Goal: Task Accomplishment & Management: Complete application form

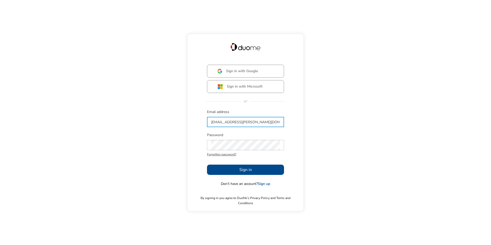
type input "[EMAIL_ADDRESS][PERSON_NAME][DOMAIN_NAME]"
click at [227, 175] on button "Sign in" at bounding box center [245, 170] width 77 height 10
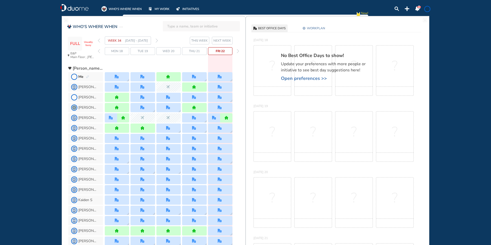
click at [228, 42] on span "NEXT WEEK" at bounding box center [222, 40] width 18 height 5
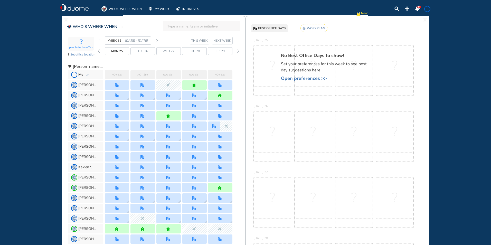
click at [87, 75] on img "pen-edit" at bounding box center [87, 74] width 3 height 3
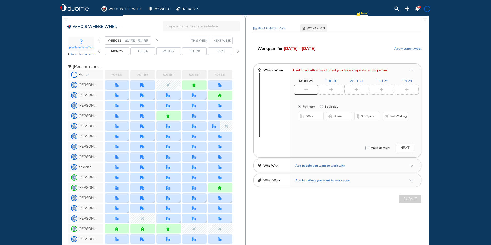
click at [313, 88] on div at bounding box center [306, 90] width 24 height 10
click at [315, 117] on button "office" at bounding box center [311, 116] width 26 height 8
click at [314, 126] on button "Select location" at bounding box center [311, 126] width 21 height 5
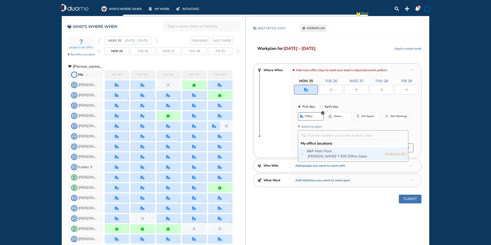
click at [318, 151] on icon "Main Floor ," at bounding box center [324, 151] width 19 height 5
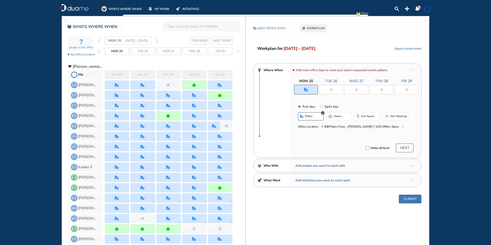
click at [335, 90] on div at bounding box center [331, 90] width 24 height 10
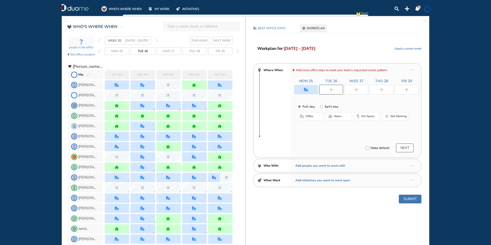
click at [318, 117] on button "office" at bounding box center [311, 116] width 26 height 8
click at [317, 127] on button "Select location" at bounding box center [311, 126] width 21 height 5
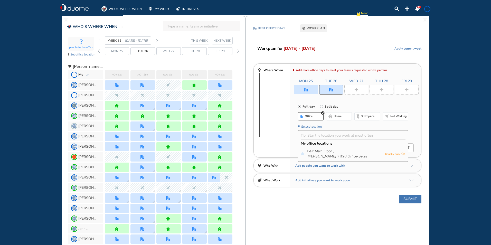
click at [383, 124] on div "Select location" at bounding box center [353, 126] width 110 height 5
click at [321, 107] on input "Split day" at bounding box center [325, 109] width 10 height 10
radio input "true"
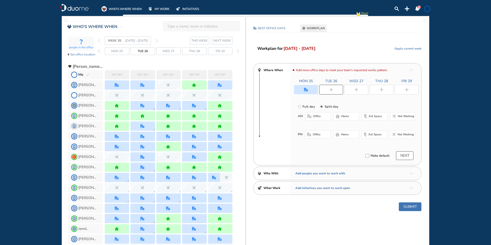
click at [326, 87] on div at bounding box center [331, 90] width 24 height 10
radio input "true"
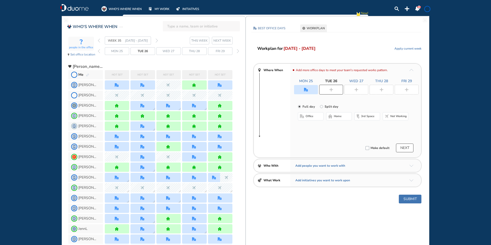
click at [326, 89] on div at bounding box center [331, 90] width 24 height 10
click at [324, 106] on input "Split day" at bounding box center [325, 109] width 10 height 10
radio input "true"
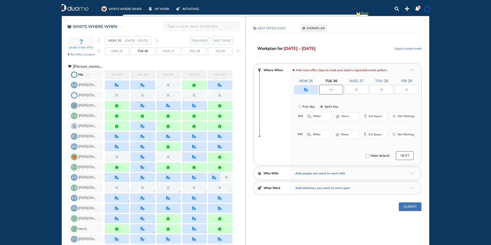
click at [316, 115] on span "office" at bounding box center [317, 116] width 8 height 4
click at [350, 136] on button "home" at bounding box center [346, 136] width 26 height 8
click at [403, 156] on button "NEXT" at bounding box center [404, 157] width 17 height 9
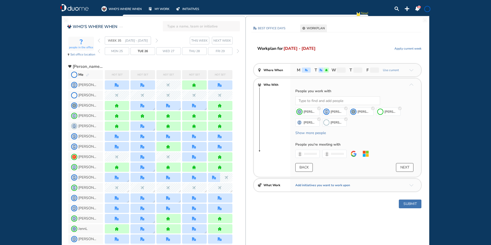
click at [306, 166] on button "BACK" at bounding box center [303, 167] width 17 height 9
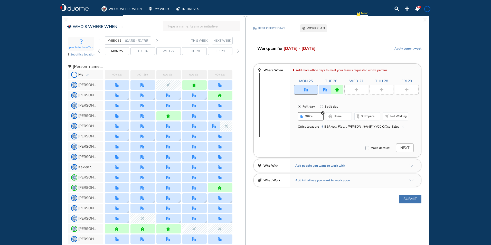
click at [354, 91] on img "plus-rounded-bdbdbd" at bounding box center [356, 90] width 4 height 4
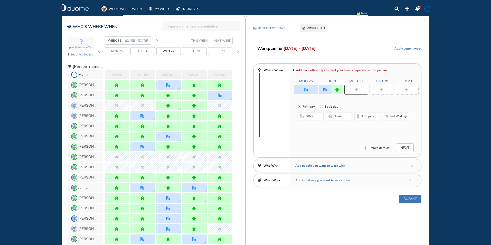
click at [315, 119] on button "office" at bounding box center [311, 116] width 26 height 8
click at [382, 89] on img "plus-rounded-bdbdbd" at bounding box center [381, 90] width 4 height 4
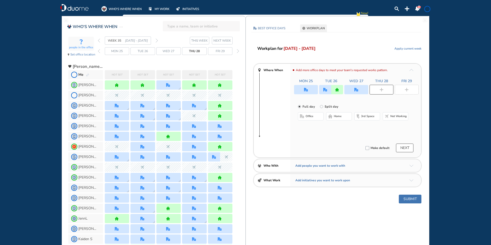
click at [344, 117] on button "home" at bounding box center [339, 116] width 26 height 8
click at [401, 93] on div at bounding box center [407, 90] width 24 height 10
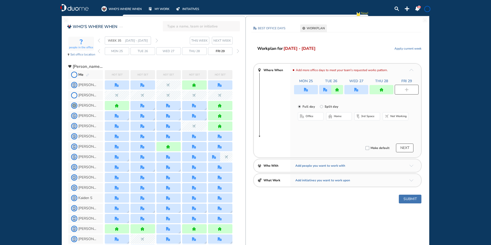
click at [316, 115] on button "office" at bounding box center [311, 116] width 26 height 8
click at [327, 105] on input "Split day" at bounding box center [325, 109] width 10 height 10
radio input "true"
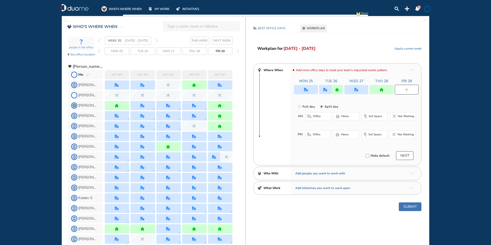
click at [326, 117] on button "office" at bounding box center [318, 116] width 26 height 8
click at [407, 137] on span "Not working" at bounding box center [405, 136] width 16 height 4
click at [413, 208] on button "Submit" at bounding box center [410, 208] width 23 height 9
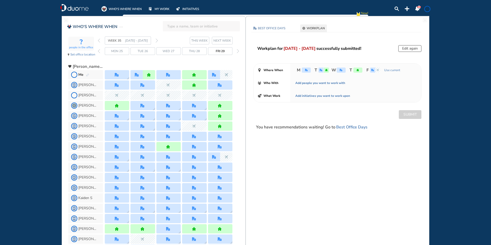
click at [416, 7] on img "notification-panel-on" at bounding box center [417, 8] width 5 height 5
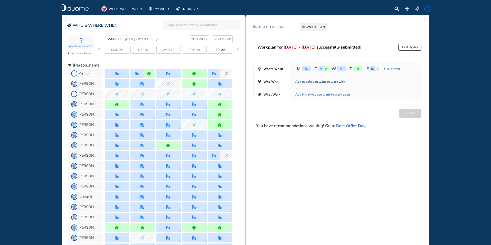
click at [219, 40] on span "NEXT WEEK" at bounding box center [222, 39] width 18 height 5
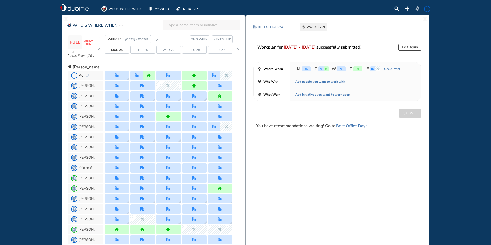
click at [219, 40] on span "NEXT WEEK" at bounding box center [222, 39] width 18 height 5
click at [157, 37] on img "forward week" at bounding box center [157, 39] width 2 height 4
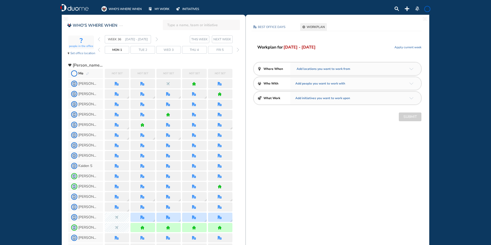
click at [125, 72] on div "Not set" at bounding box center [117, 73] width 24 height 9
click at [88, 74] on img "pen-edit" at bounding box center [87, 73] width 3 height 3
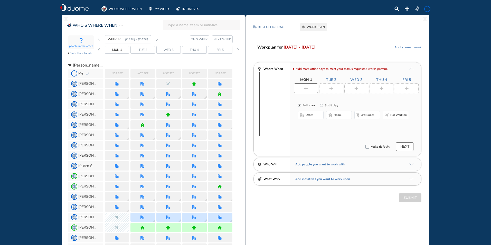
click at [393, 116] on span "Not working" at bounding box center [398, 115] width 16 height 4
click at [335, 88] on div at bounding box center [331, 88] width 24 height 10
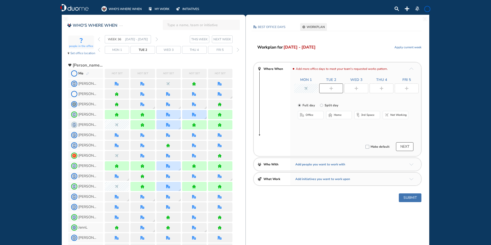
click at [393, 114] on span "Not working" at bounding box center [398, 115] width 16 height 4
click at [357, 88] on img "plus-rounded-bdbdbd" at bounding box center [356, 89] width 4 height 4
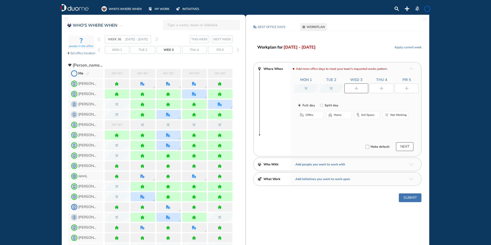
click at [393, 113] on span "Not working" at bounding box center [398, 115] width 16 height 4
click at [381, 89] on img "plus-rounded-bdbdbd" at bounding box center [381, 89] width 4 height 4
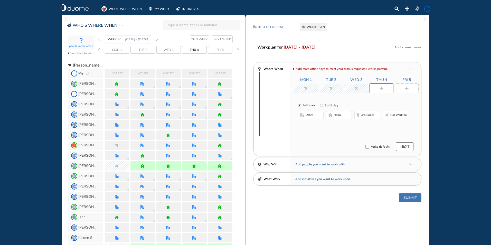
click at [307, 114] on span "office" at bounding box center [310, 115] width 8 height 4
click at [318, 126] on button "Select location" at bounding box center [311, 125] width 21 height 5
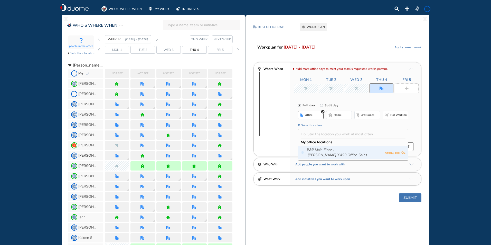
click at [324, 148] on icon "Main Floor ," at bounding box center [324, 149] width 19 height 5
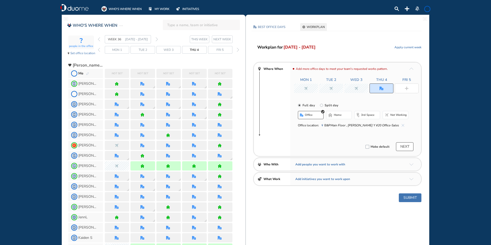
click at [402, 88] on div at bounding box center [407, 88] width 24 height 10
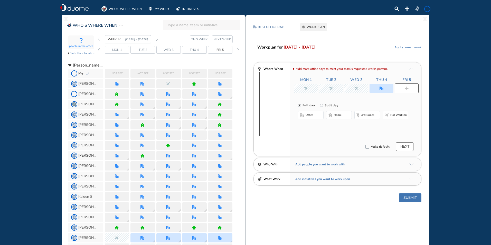
click at [301, 117] on img "office-bdbdbd" at bounding box center [302, 115] width 4 height 4
click at [310, 126] on button "Select location" at bounding box center [311, 125] width 21 height 5
click at [324, 144] on span "My office locations" at bounding box center [317, 142] width 32 height 5
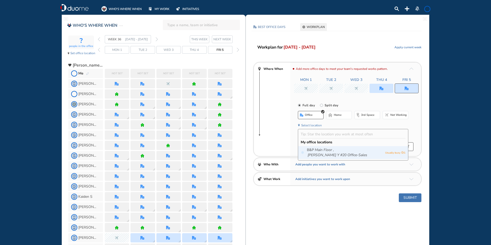
click at [324, 147] on div "B&P Main Floor , [PERSON_NAME] Y #20 Office-Sales Usually busy 0 / 1" at bounding box center [353, 152] width 110 height 13
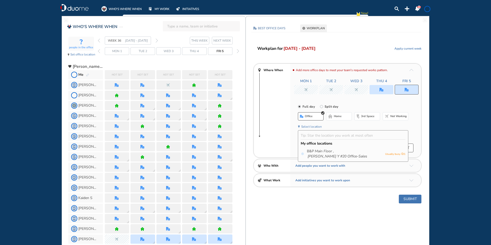
click at [408, 198] on button "Submit" at bounding box center [410, 199] width 23 height 9
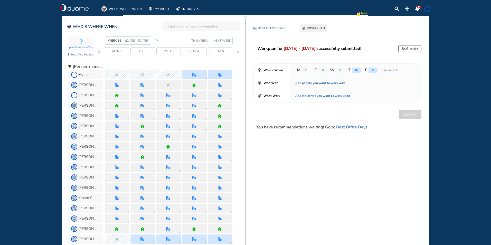
click at [98, 50] on img "back day" at bounding box center [99, 51] width 2 height 4
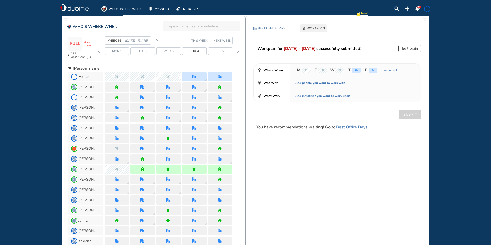
click at [98, 50] on img "back day" at bounding box center [99, 51] width 2 height 4
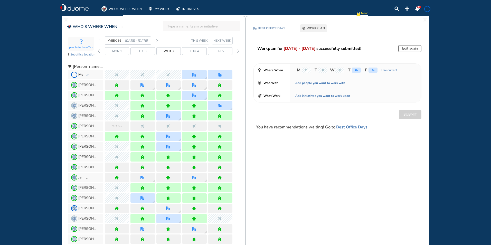
click at [99, 41] on img "back week" at bounding box center [99, 41] width 2 height 4
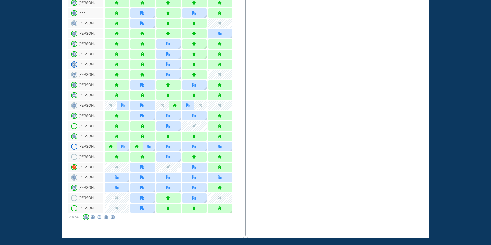
scroll to position [434, 0]
